Goal: Task Accomplishment & Management: Manage account settings

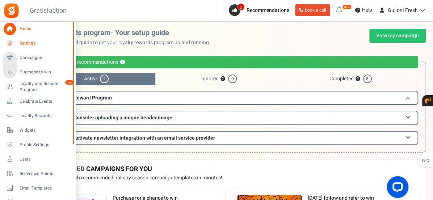
click at [38, 45] on span "Settings" at bounding box center [45, 43] width 51 height 6
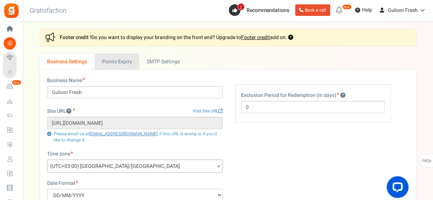
click at [123, 67] on link "Points Expiry" at bounding box center [117, 62] width 45 height 16
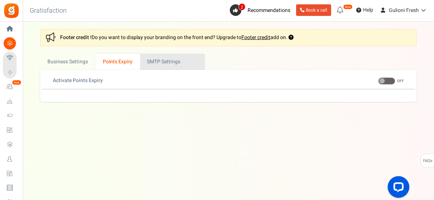
click at [163, 60] on link "Active SMTP Settings" at bounding box center [172, 62] width 65 height 16
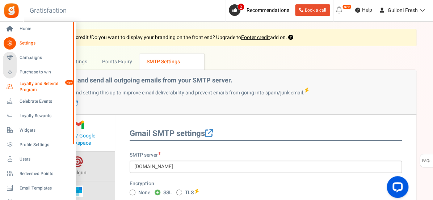
click at [30, 86] on span "Loyalty and Referral Program" at bounding box center [46, 87] width 53 height 12
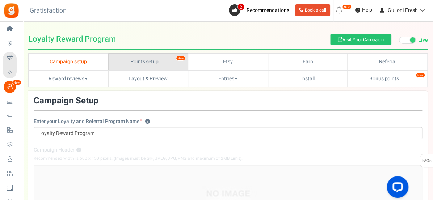
click at [149, 62] on link "Points setup New" at bounding box center [148, 61] width 80 height 17
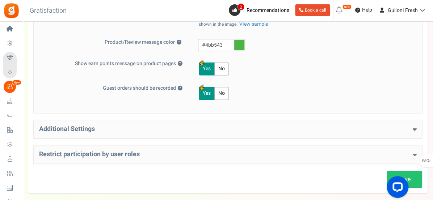
scroll to position [373, 0]
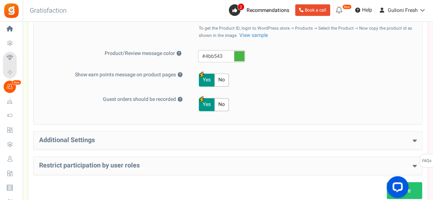
click at [366, 141] on h4 "Additional Settings" at bounding box center [228, 140] width 378 height 7
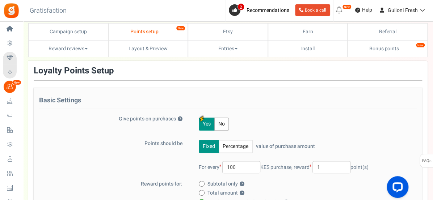
scroll to position [29, 0]
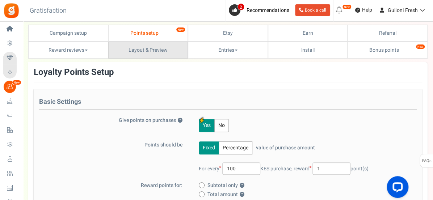
click at [144, 50] on link "Layout & Preview" at bounding box center [148, 50] width 80 height 17
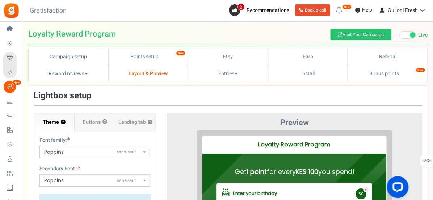
scroll to position [5, 0]
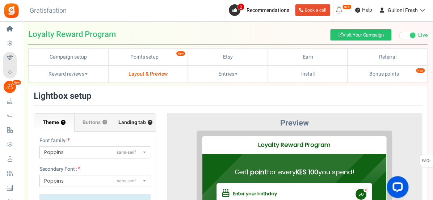
click at [134, 121] on span "Landing tab ?" at bounding box center [135, 122] width 34 height 7
click at [0, 0] on input "Landing tab ?" at bounding box center [0, 0] width 0 height 0
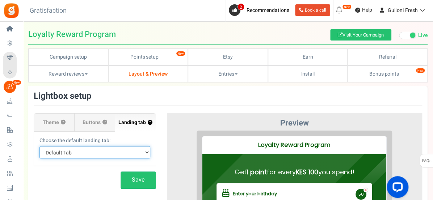
click at [145, 151] on select "Default Tab Earn Referral" at bounding box center [94, 152] width 111 height 12
select select "referral"
click at [39, 146] on select "Default Tab Earn Referral" at bounding box center [94, 152] width 111 height 12
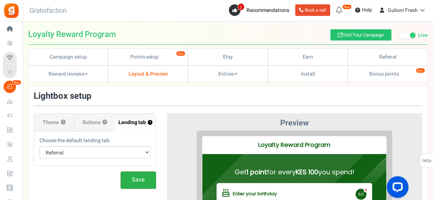
click at [129, 183] on button "Save" at bounding box center [138, 180] width 35 height 17
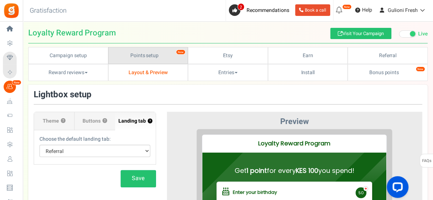
scroll to position [0, 0]
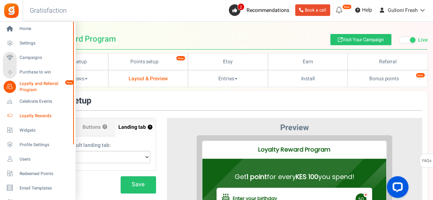
click at [30, 116] on span "Loyalty Rewards" at bounding box center [45, 116] width 51 height 6
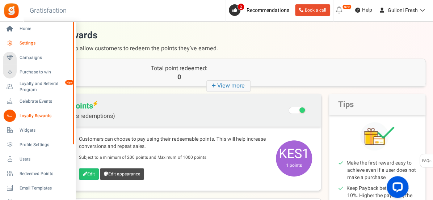
click at [31, 41] on span "Settings" at bounding box center [45, 43] width 51 height 6
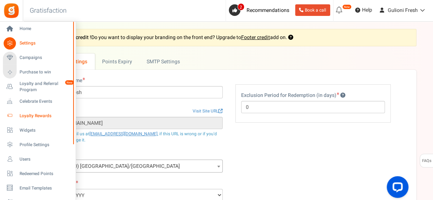
click at [31, 116] on span "Loyalty Rewards" at bounding box center [45, 116] width 51 height 6
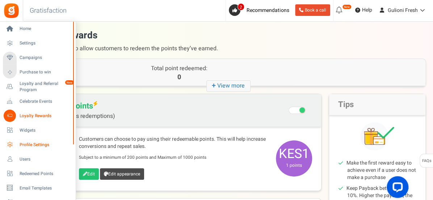
click at [29, 144] on span "Profile Settings" at bounding box center [45, 145] width 51 height 6
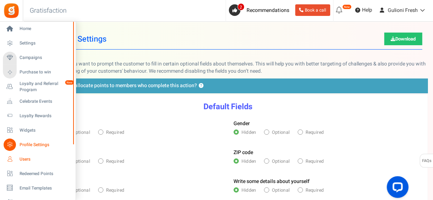
click at [23, 158] on span "Users" at bounding box center [45, 159] width 51 height 6
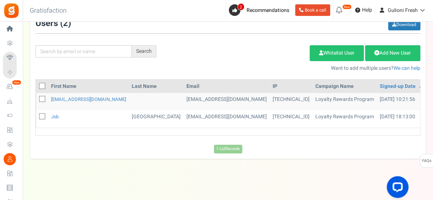
scroll to position [81, 0]
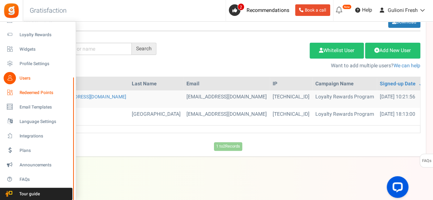
click at [39, 90] on span "Redeemed Points" at bounding box center [45, 93] width 51 height 6
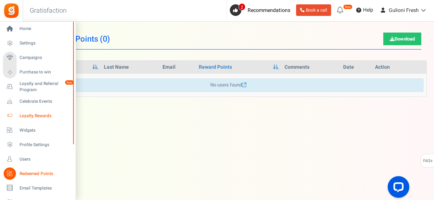
click at [30, 116] on span "Loyalty Rewards" at bounding box center [45, 116] width 51 height 6
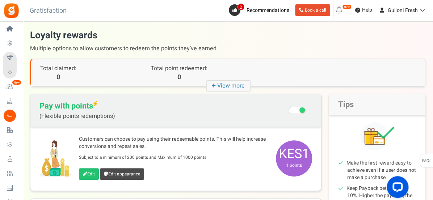
click at [292, 109] on span at bounding box center [297, 110] width 17 height 7
click at [298, 109] on input "Recommended: Turn On Are you sure? This will remove the flexi redemption option…" at bounding box center [298, 111] width 0 height 12
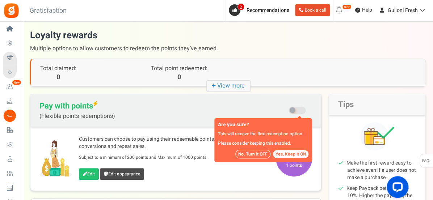
click at [256, 152] on button "No, Turn it OFF" at bounding box center [252, 154] width 35 height 9
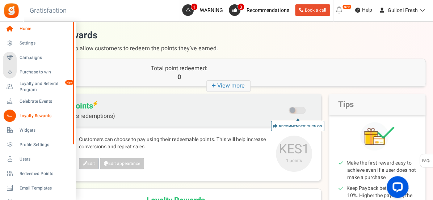
click at [26, 31] on span "Home" at bounding box center [45, 29] width 51 height 6
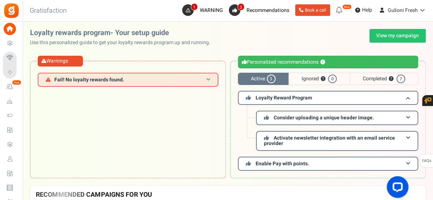
click at [208, 80] on span at bounding box center [208, 79] width 4 height 5
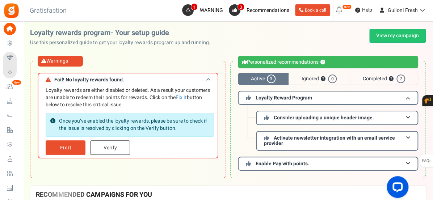
click at [208, 80] on span at bounding box center [208, 79] width 4 height 5
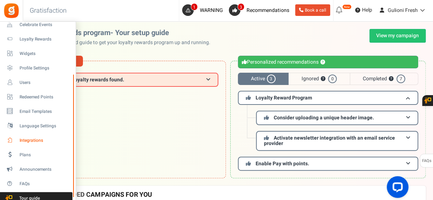
click at [33, 140] on span "Integrations" at bounding box center [45, 141] width 51 height 6
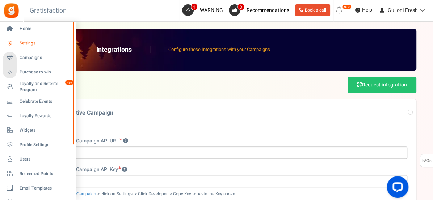
click at [29, 41] on span "Settings" at bounding box center [45, 43] width 51 height 6
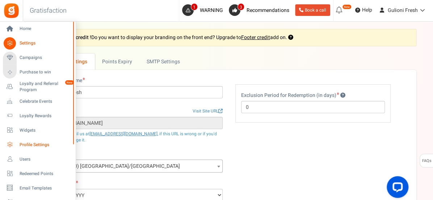
click at [26, 144] on span "Profile Settings" at bounding box center [45, 145] width 51 height 6
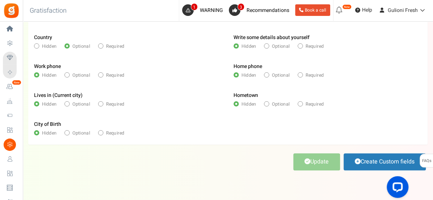
scroll to position [159, 0]
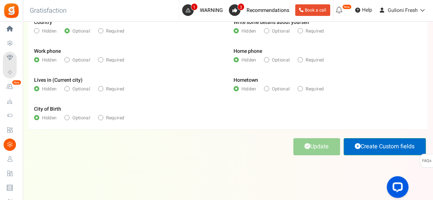
click at [379, 152] on link "Create Custom fields" at bounding box center [385, 146] width 82 height 17
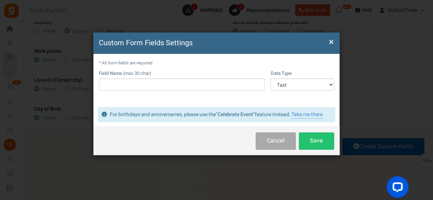
scroll to position [0, 0]
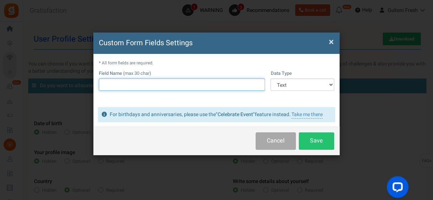
click at [182, 81] on input "text" at bounding box center [182, 85] width 166 height 12
type input "my points"
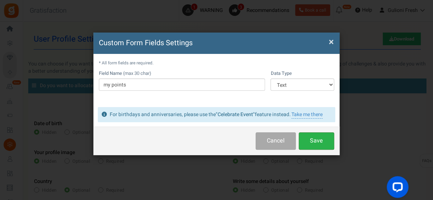
click at [322, 139] on button "Save" at bounding box center [316, 141] width 35 height 17
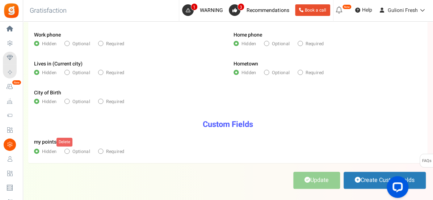
scroll to position [209, 0]
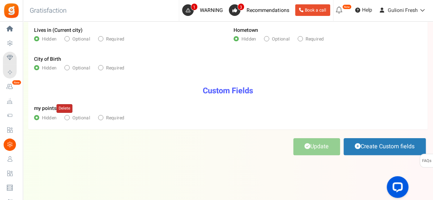
click at [63, 105] on link "Delete" at bounding box center [64, 108] width 16 height 9
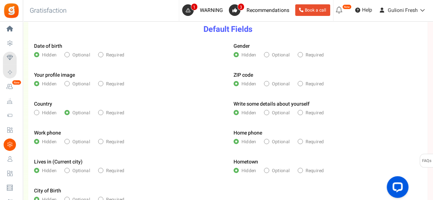
scroll to position [0, 0]
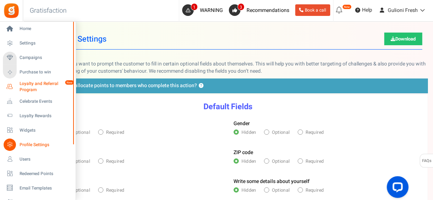
click at [28, 84] on span "Loyalty and Referral Program" at bounding box center [46, 87] width 53 height 12
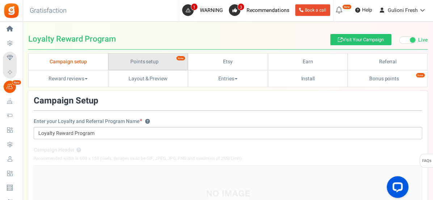
click at [130, 63] on link "Points setup New" at bounding box center [148, 61] width 80 height 17
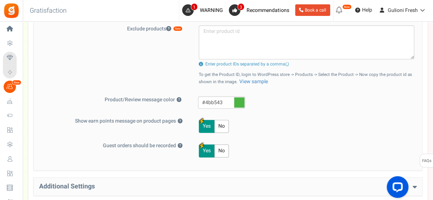
scroll to position [328, 0]
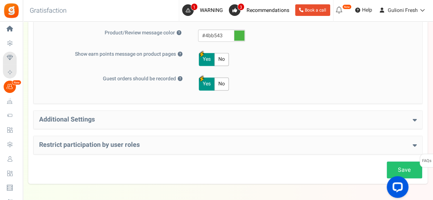
scroll to position [398, 0]
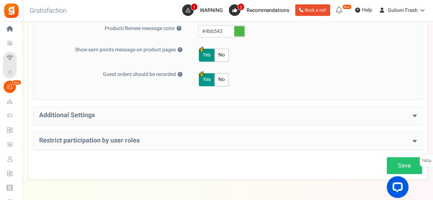
click at [342, 113] on h4 "Additional Settings" at bounding box center [228, 115] width 378 height 7
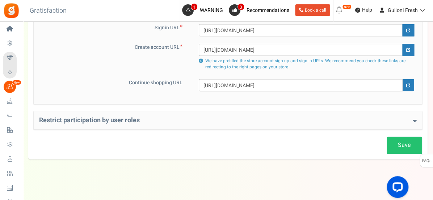
scroll to position [586, 0]
click at [232, 118] on h4 "Restrict participation by user roles" at bounding box center [228, 119] width 378 height 7
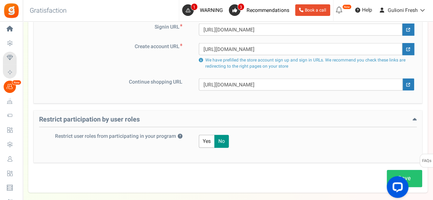
click at [240, 119] on h4 "Restrict participation by user roles" at bounding box center [228, 121] width 378 height 11
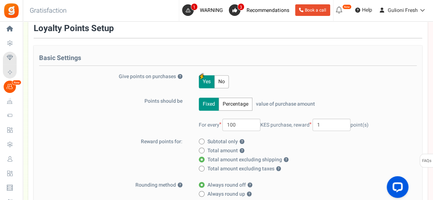
scroll to position [0, 0]
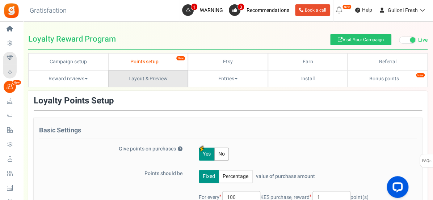
click at [157, 80] on link "Layout & Preview" at bounding box center [148, 78] width 80 height 17
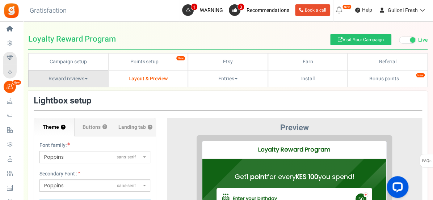
click at [85, 80] on link "Reward reviews" at bounding box center [68, 78] width 80 height 17
click at [52, 93] on link "WOO" at bounding box center [57, 95] width 58 height 10
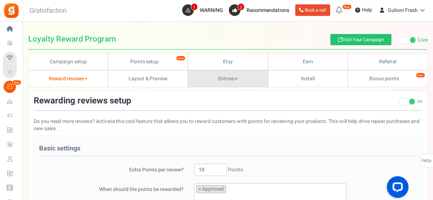
click at [236, 80] on link "Entries" at bounding box center [228, 78] width 80 height 17
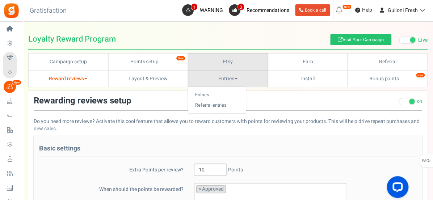
click at [230, 64] on link "Etsy" at bounding box center [228, 61] width 80 height 17
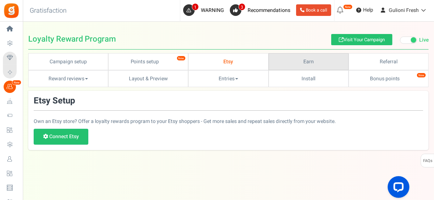
click at [279, 63] on link "Earn" at bounding box center [309, 61] width 80 height 17
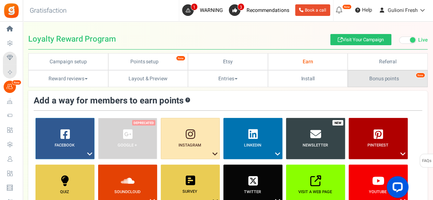
click at [393, 78] on link "Bonus points New" at bounding box center [388, 78] width 80 height 17
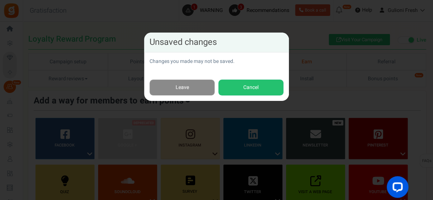
click at [197, 86] on link "Leave" at bounding box center [182, 88] width 65 height 16
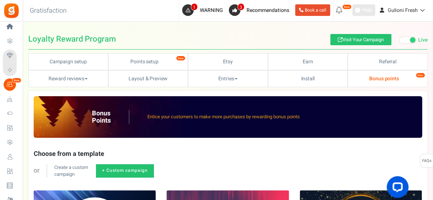
click at [360, 12] on span "Help" at bounding box center [366, 10] width 12 height 7
click at [307, 11] on link "Book a call" at bounding box center [312, 10] width 35 height 12
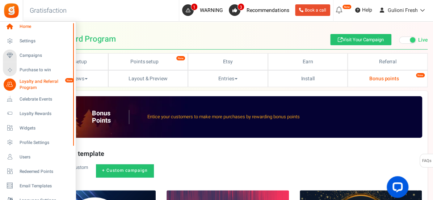
click at [21, 26] on span "Home" at bounding box center [45, 27] width 51 height 6
